Goal: Task Accomplishment & Management: Manage account settings

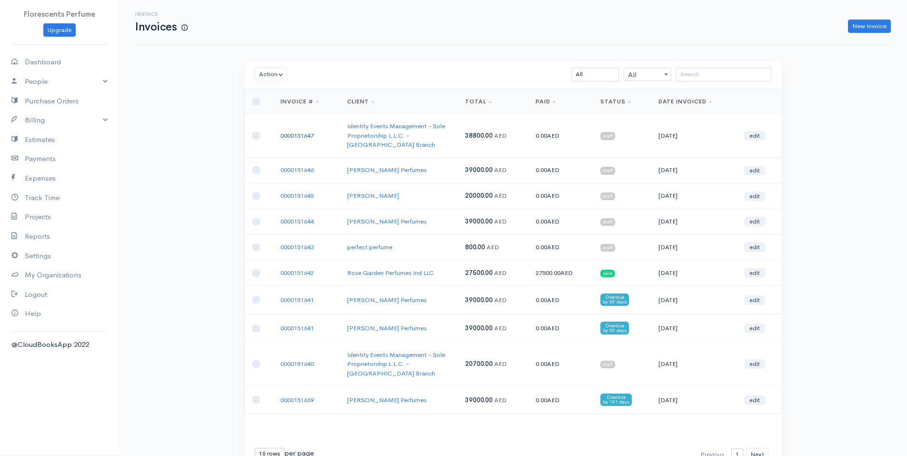
click at [310, 131] on link "0000151647" at bounding box center [297, 135] width 33 height 8
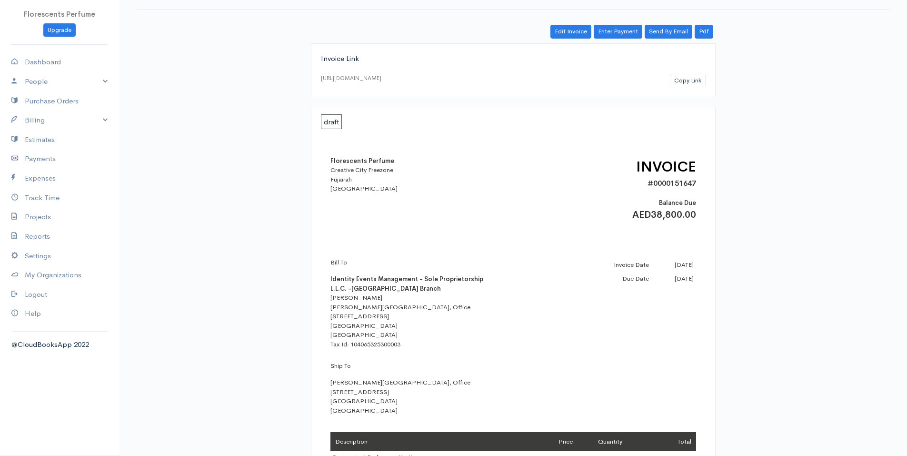
scroll to position [33, 0]
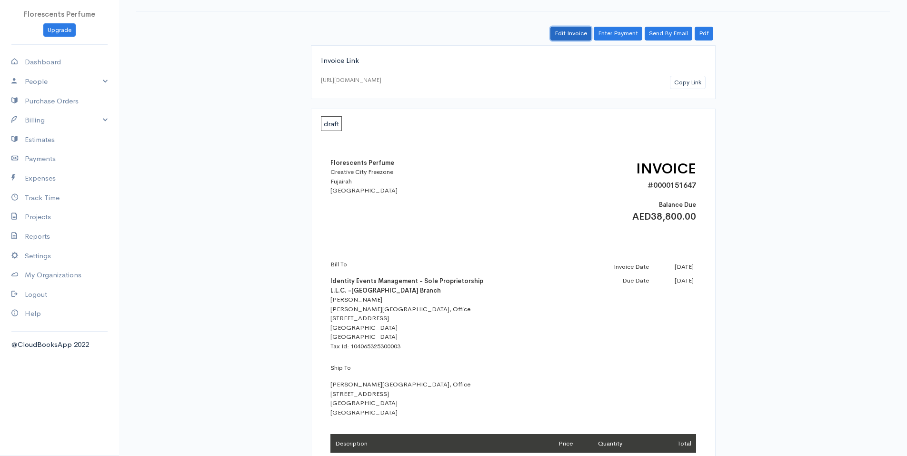
click at [575, 36] on link "Edit Invoice" at bounding box center [571, 34] width 41 height 14
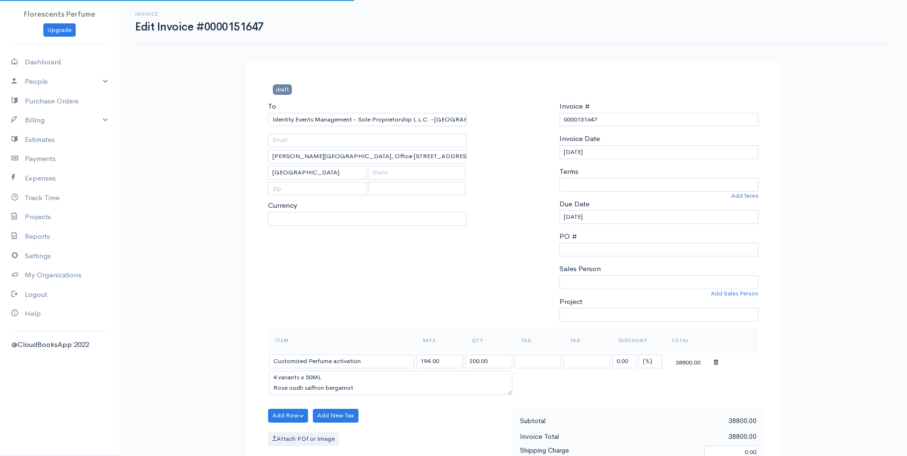
select select
select select "[GEOGRAPHIC_DATA]"
select select "0"
select select "AED"
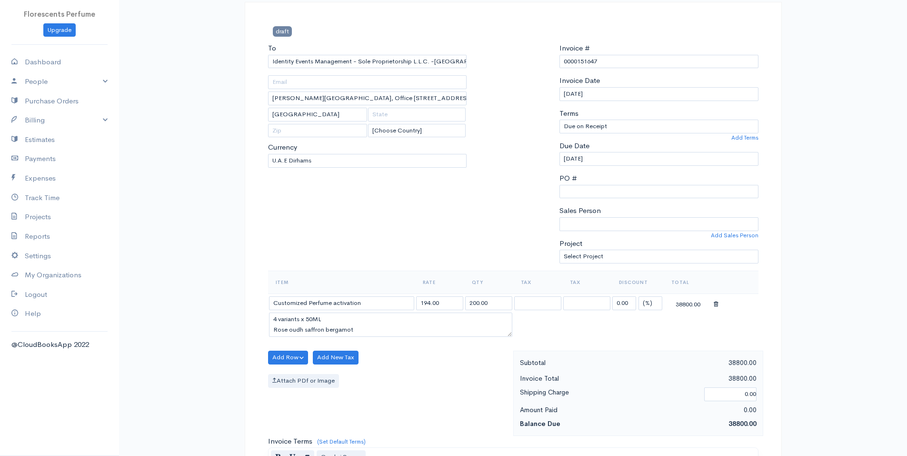
scroll to position [59, 0]
click at [476, 302] on input "200.00" at bounding box center [488, 303] width 47 height 14
type input "240.00"
click at [429, 302] on input "194.00" at bounding box center [439, 303] width 47 height 14
type input "190.00"
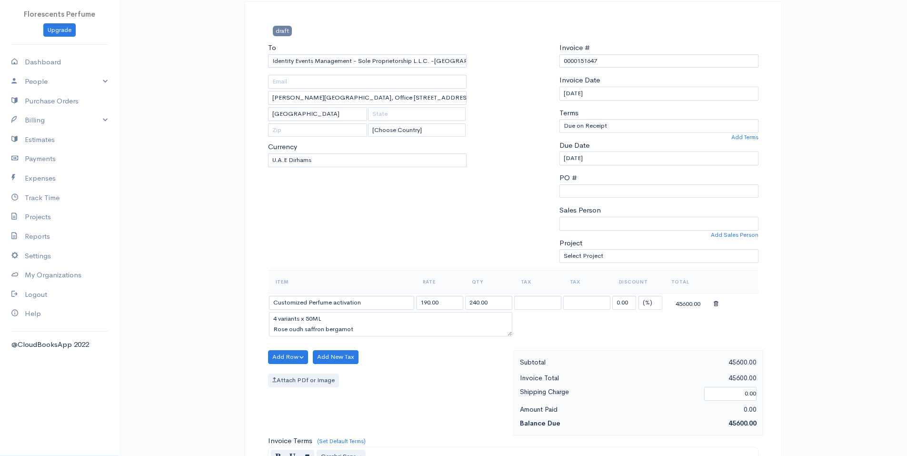
click at [577, 334] on table "Item Rate Qty Tax Tax Discount Total Customized Perfume activation 190.00 240.0…" at bounding box center [513, 304] width 491 height 69
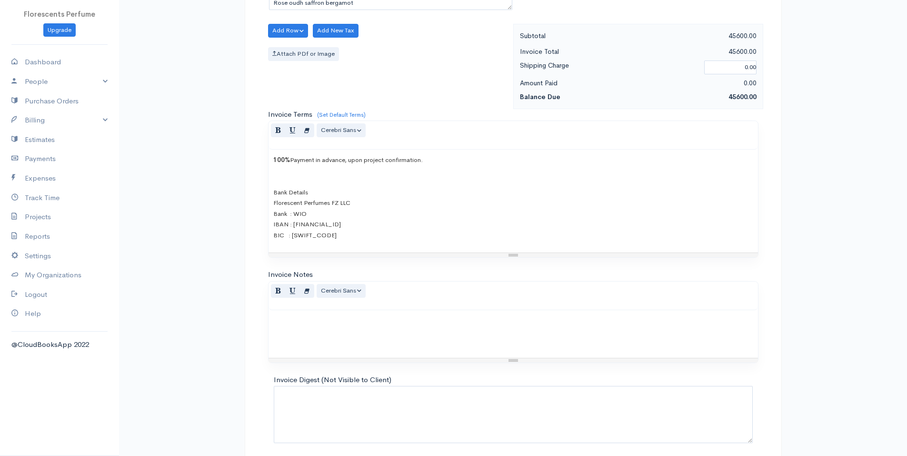
scroll to position [423, 0]
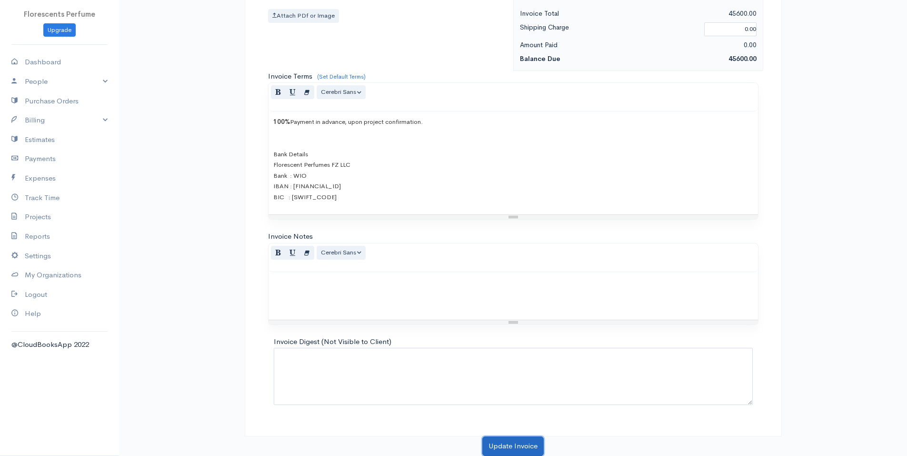
click at [519, 443] on button "Update Invoice" at bounding box center [512, 446] width 61 height 20
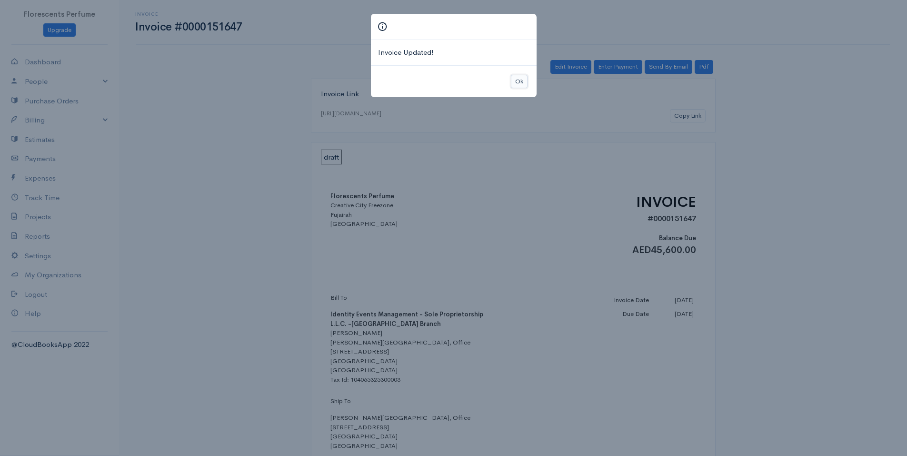
click at [522, 80] on button "Ok" at bounding box center [519, 82] width 17 height 14
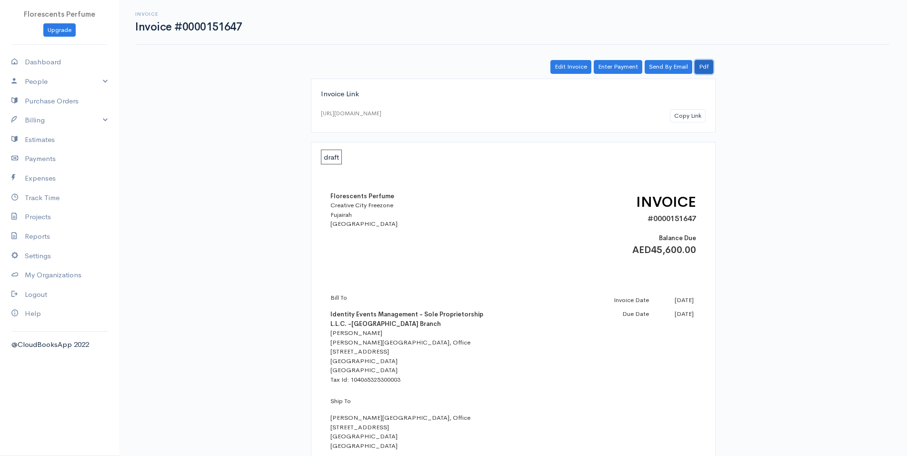
click at [703, 64] on link "Pdf" at bounding box center [704, 67] width 19 height 14
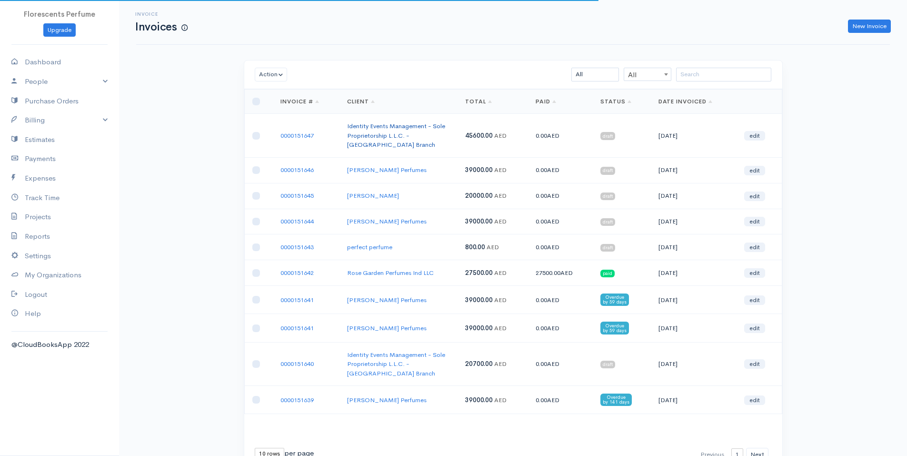
click at [424, 127] on link "Identity Events Management - Sole Proprietorship L.L.C. -[GEOGRAPHIC_DATA] Bran…" at bounding box center [396, 135] width 98 height 27
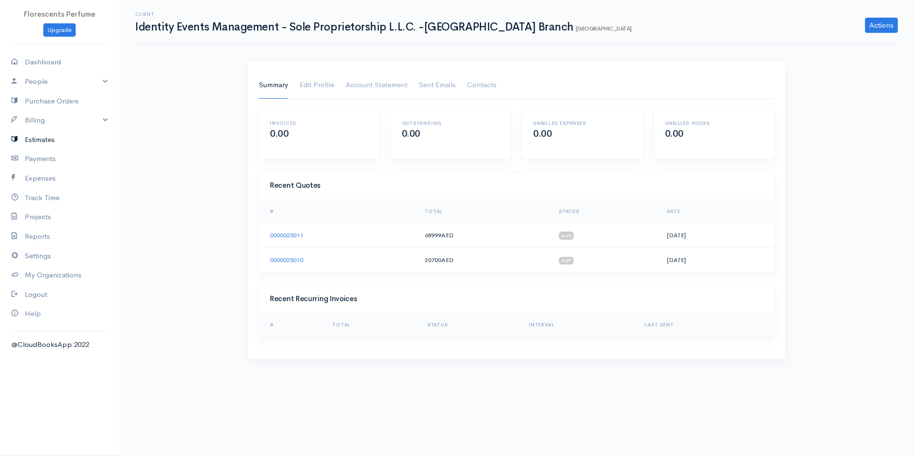
click at [38, 138] on link "Estimates" at bounding box center [59, 140] width 119 height 20
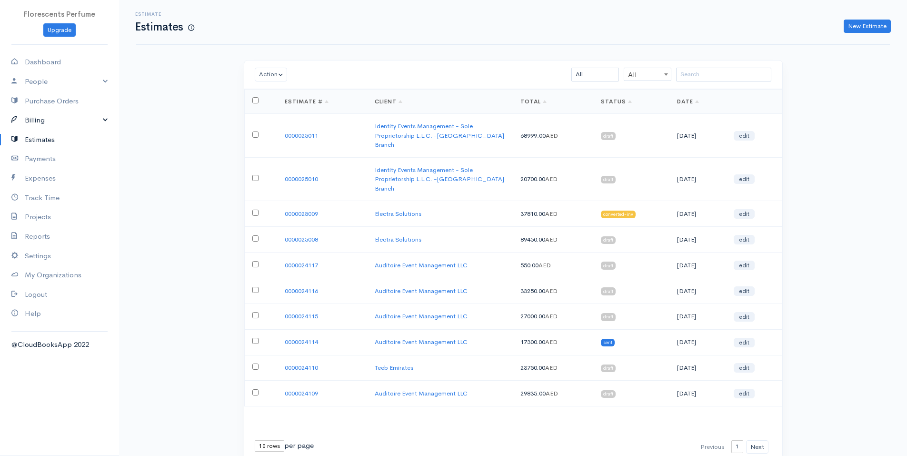
click at [36, 116] on link "Billing" at bounding box center [59, 120] width 119 height 20
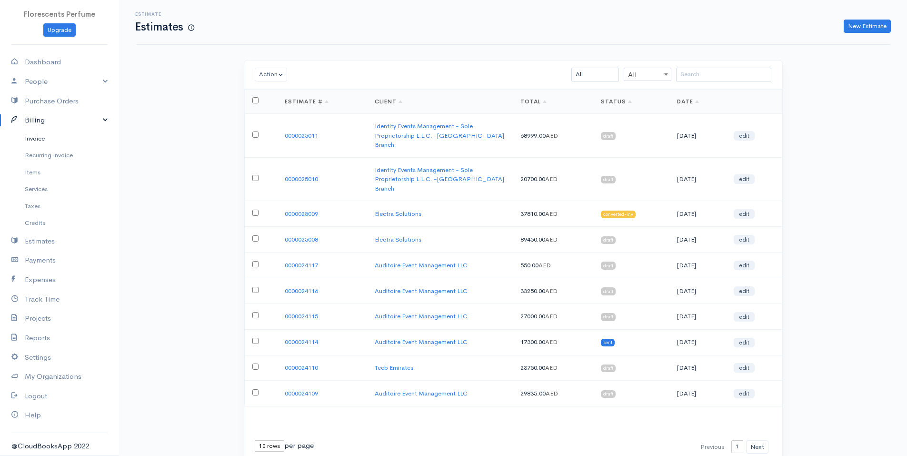
click at [36, 136] on link "Invoice" at bounding box center [59, 138] width 119 height 17
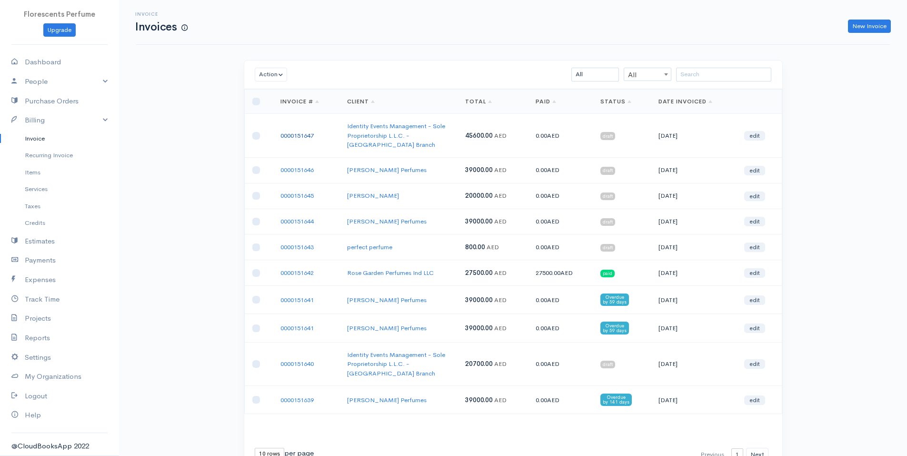
click at [300, 131] on link "0000151647" at bounding box center [297, 135] width 33 height 8
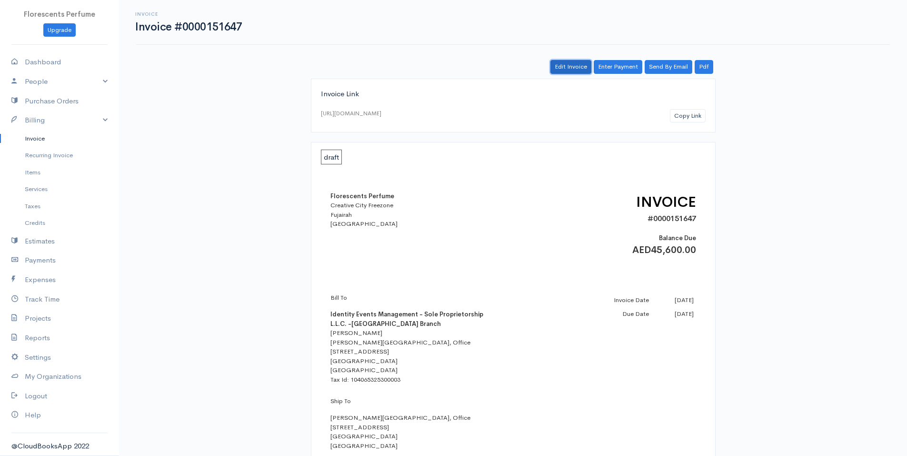
click at [579, 65] on link "Edit Invoice" at bounding box center [571, 67] width 41 height 14
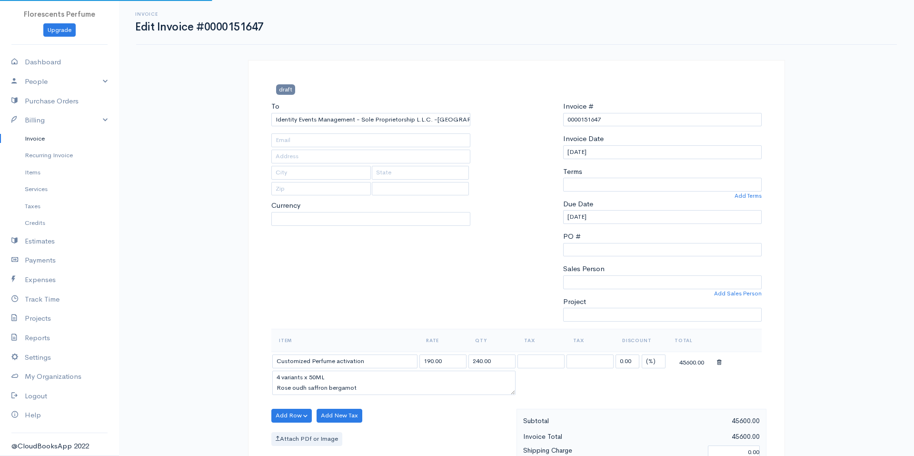
type input "[PERSON_NAME][GEOGRAPHIC_DATA], Office [STREET_ADDRESS]"
type input "[GEOGRAPHIC_DATA]"
select select "[GEOGRAPHIC_DATA]"
select select "AED"
select select "0"
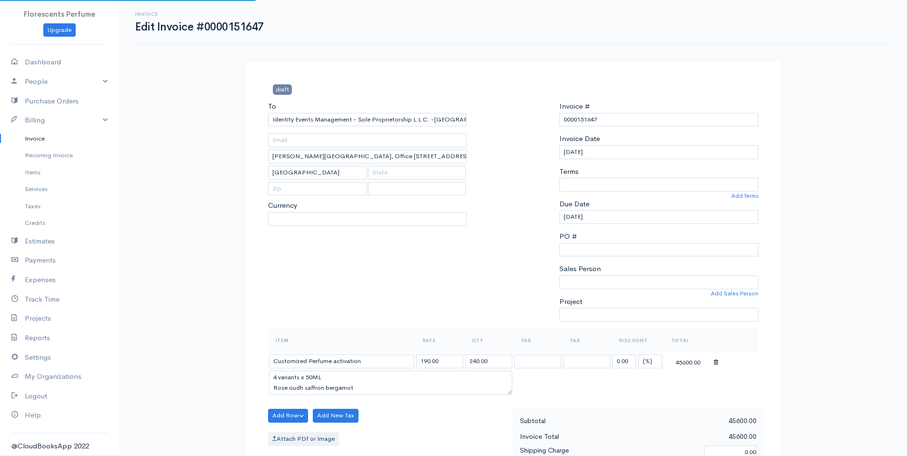
select select
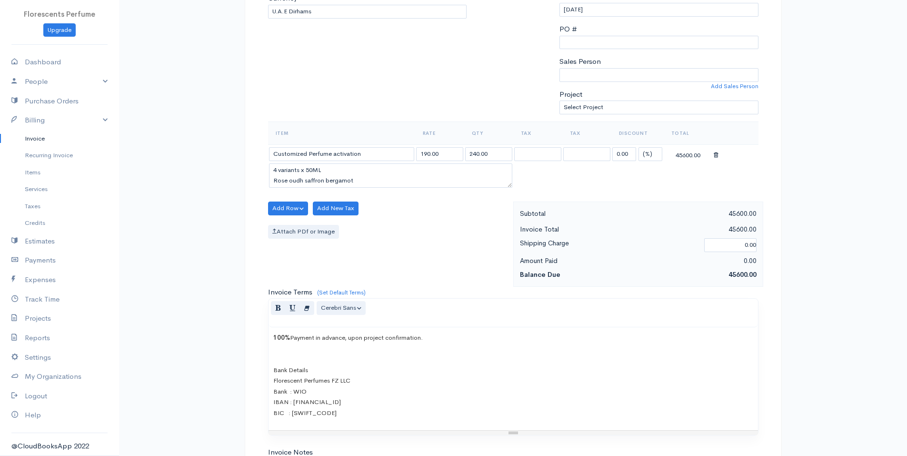
scroll to position [207, 0]
click at [278, 170] on textarea "4 variants x 50ML Rose oudh saffron bergamot" at bounding box center [390, 176] width 243 height 25
click at [309, 170] on textarea "3 variants x 50ML Rose oudh saffron bergamot" at bounding box center [390, 176] width 243 height 25
click at [371, 177] on textarea "3 variants x 30ML Rose oudh saffron bergamot" at bounding box center [390, 176] width 243 height 25
drag, startPoint x: 312, startPoint y: 181, endPoint x: 365, endPoint y: 169, distance: 54.8
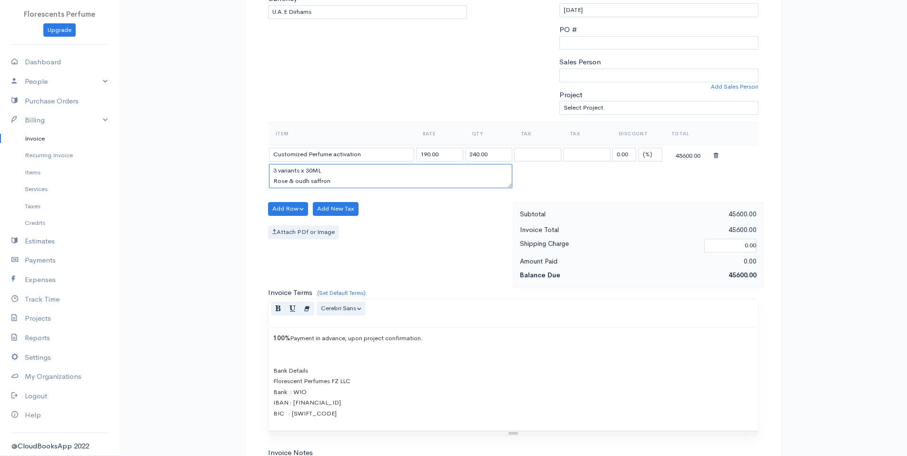
click at [365, 169] on textarea "3 variants x 30ML Rose & oudh saffron" at bounding box center [390, 176] width 243 height 25
click at [346, 180] on textarea "3 variants x 30ML Rose & oudh saffron" at bounding box center [390, 176] width 243 height 25
type textarea "3 variants x 30ML Rose + oudh + saffron"
click at [413, 237] on div "Attach PDf or Image" at bounding box center [388, 232] width 241 height 14
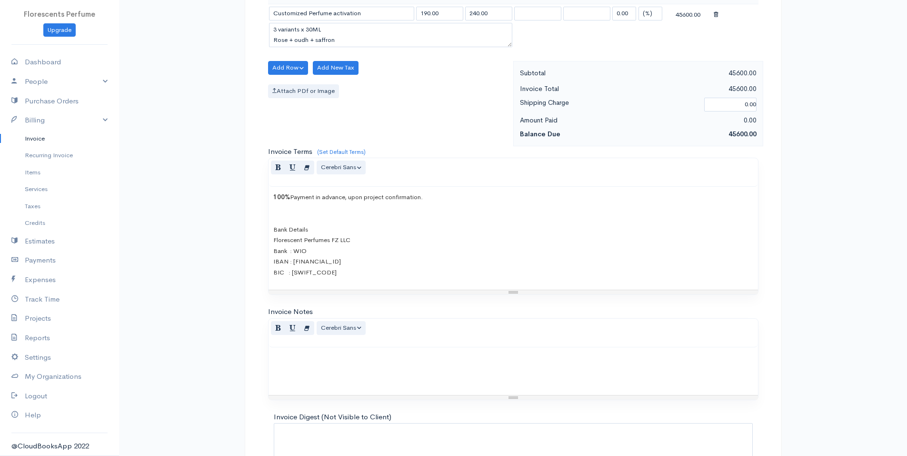
scroll to position [423, 0]
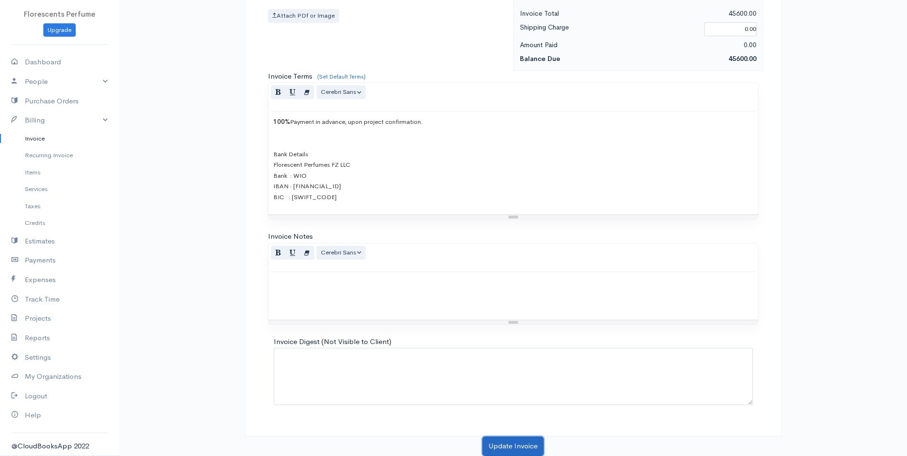
click at [522, 444] on button "Update Invoice" at bounding box center [512, 446] width 61 height 20
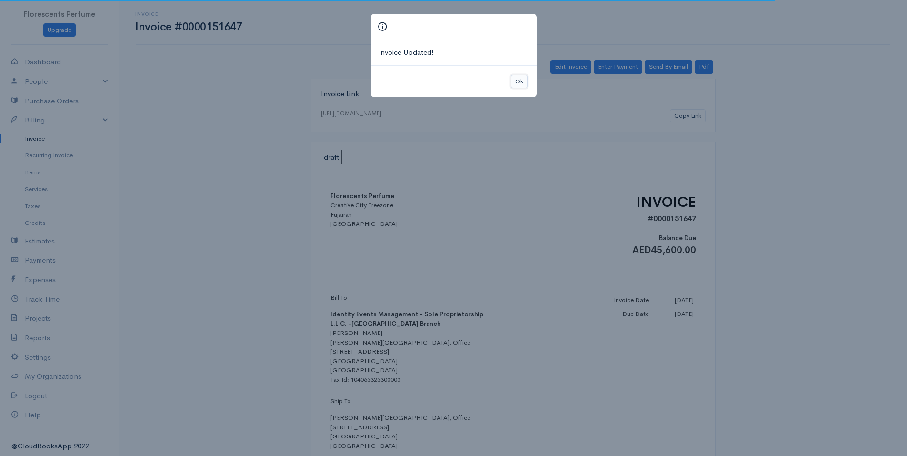
click at [523, 83] on button "Ok" at bounding box center [519, 82] width 17 height 14
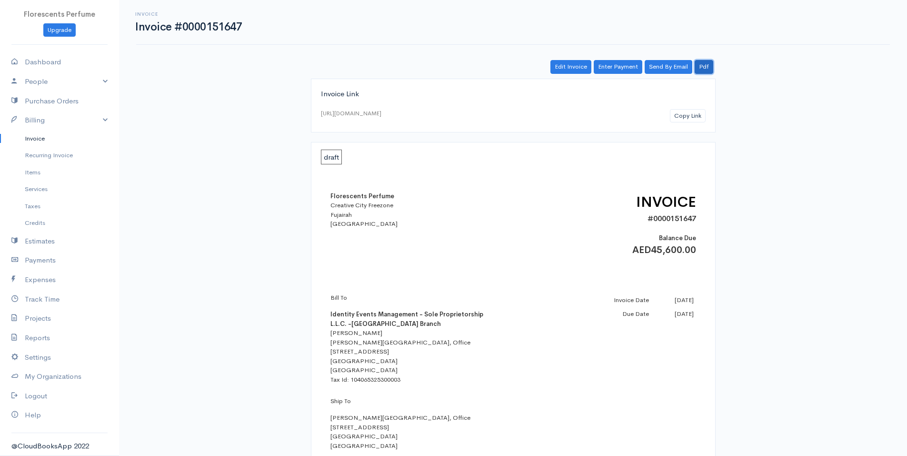
click at [706, 68] on link "Pdf" at bounding box center [704, 67] width 19 height 14
